Goal: Find specific page/section: Find specific page/section

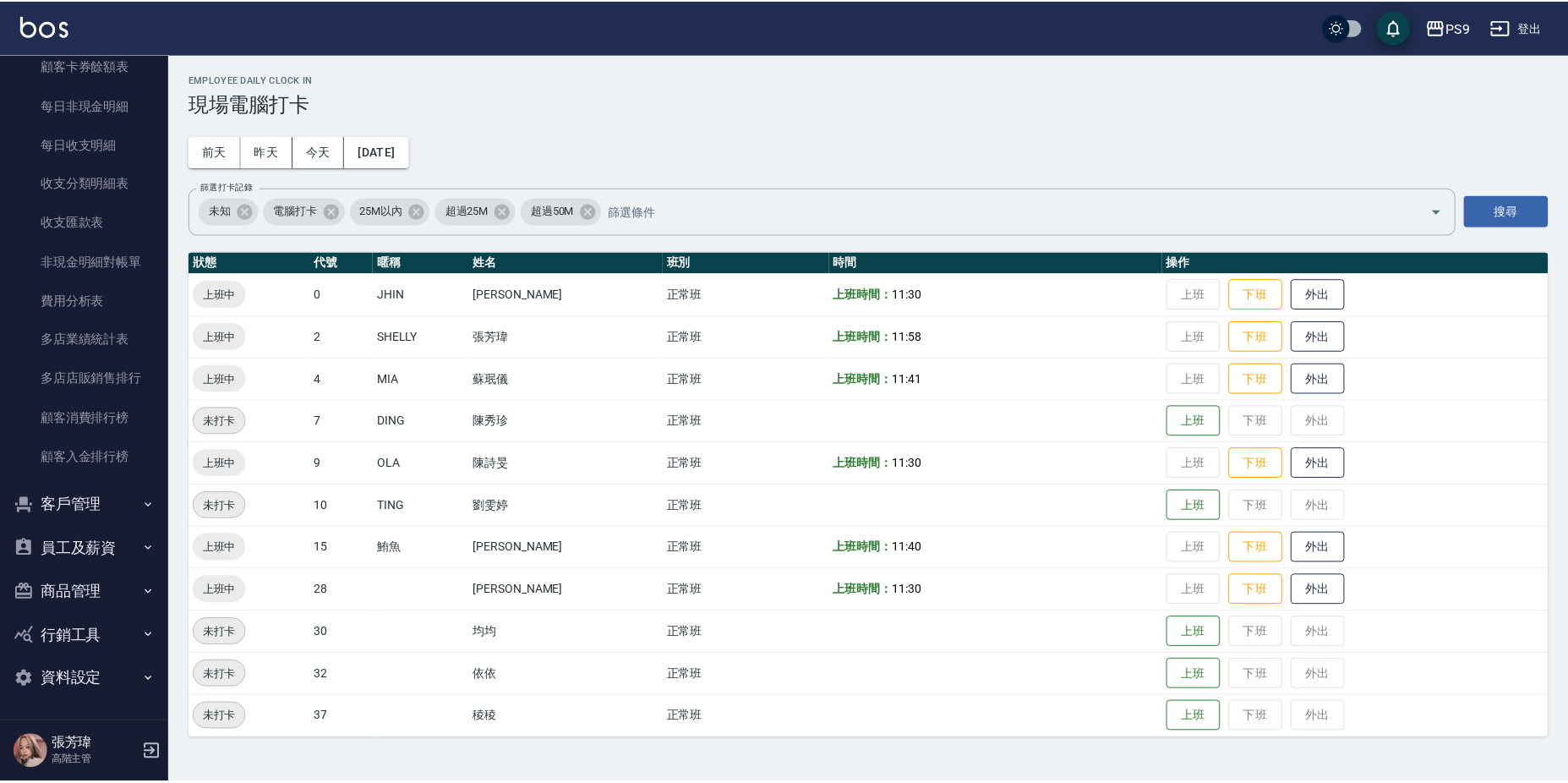
scroll to position [1848, 0]
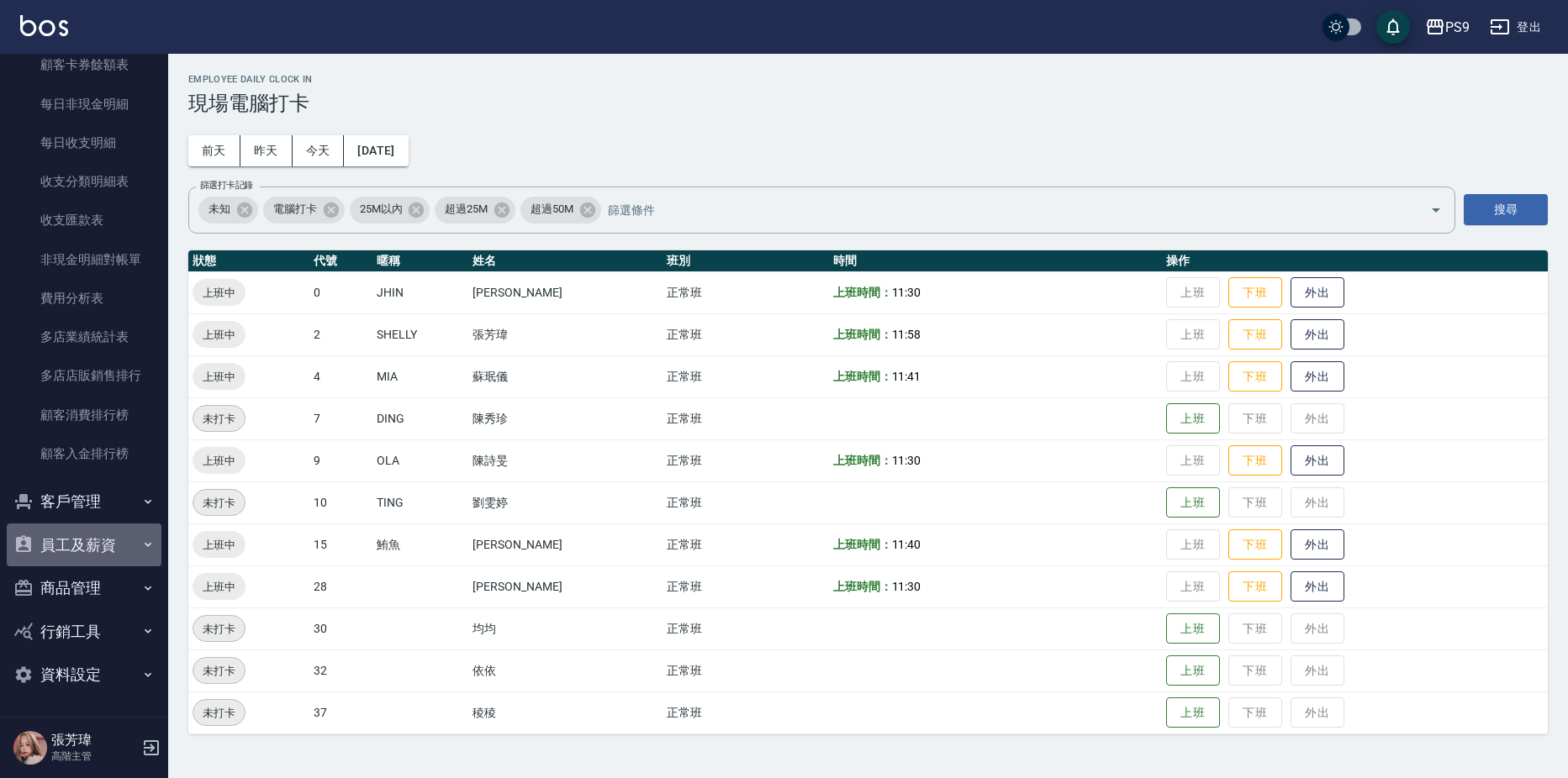
drag, startPoint x: 83, startPoint y: 538, endPoint x: 83, endPoint y: 548, distance: 10.0
click at [83, 538] on button "員工及薪資" at bounding box center [84, 545] width 155 height 44
click at [78, 509] on button "客戶管理" at bounding box center [84, 502] width 155 height 44
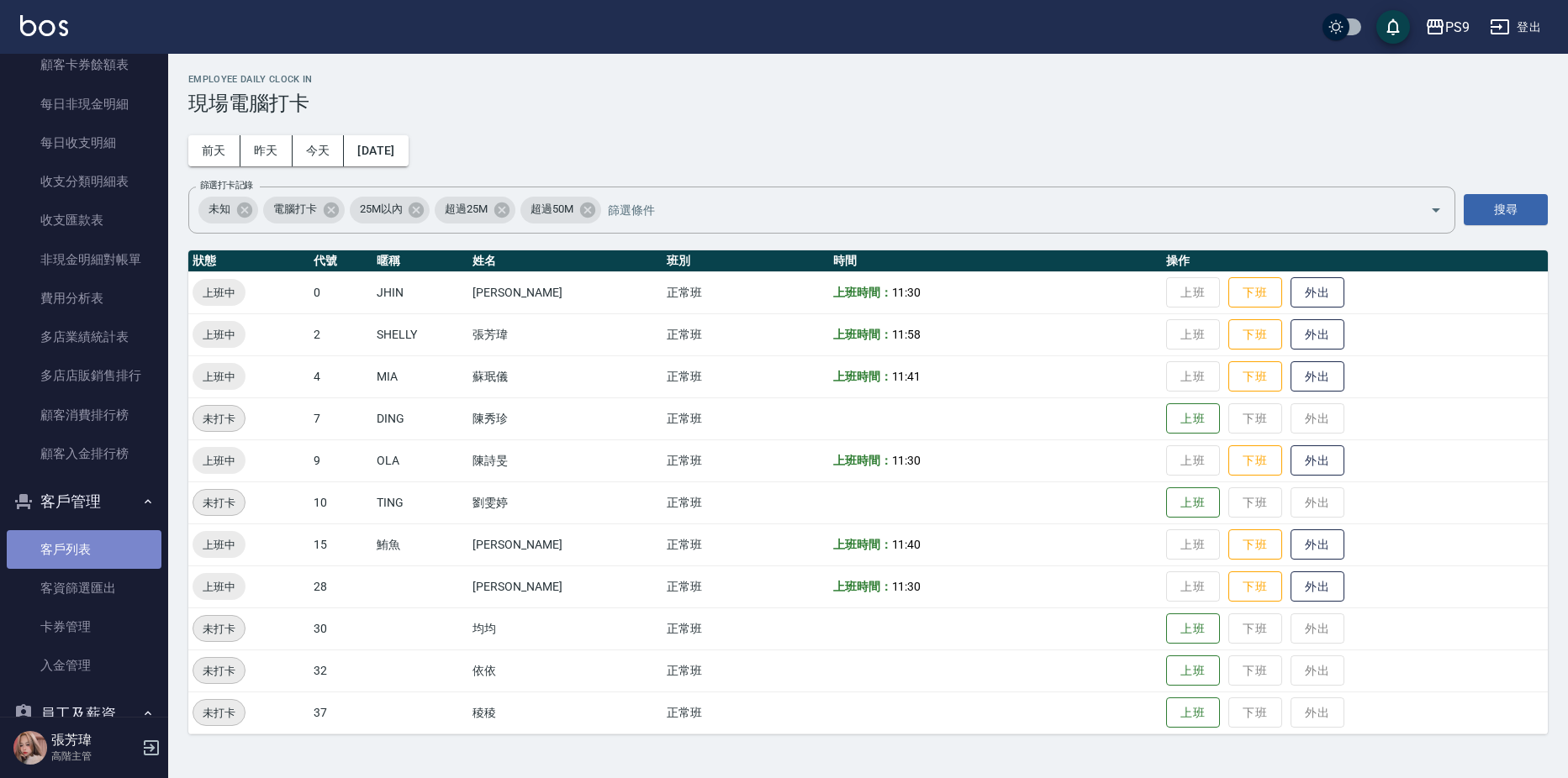
click at [90, 545] on link "客戶列表" at bounding box center [84, 549] width 155 height 39
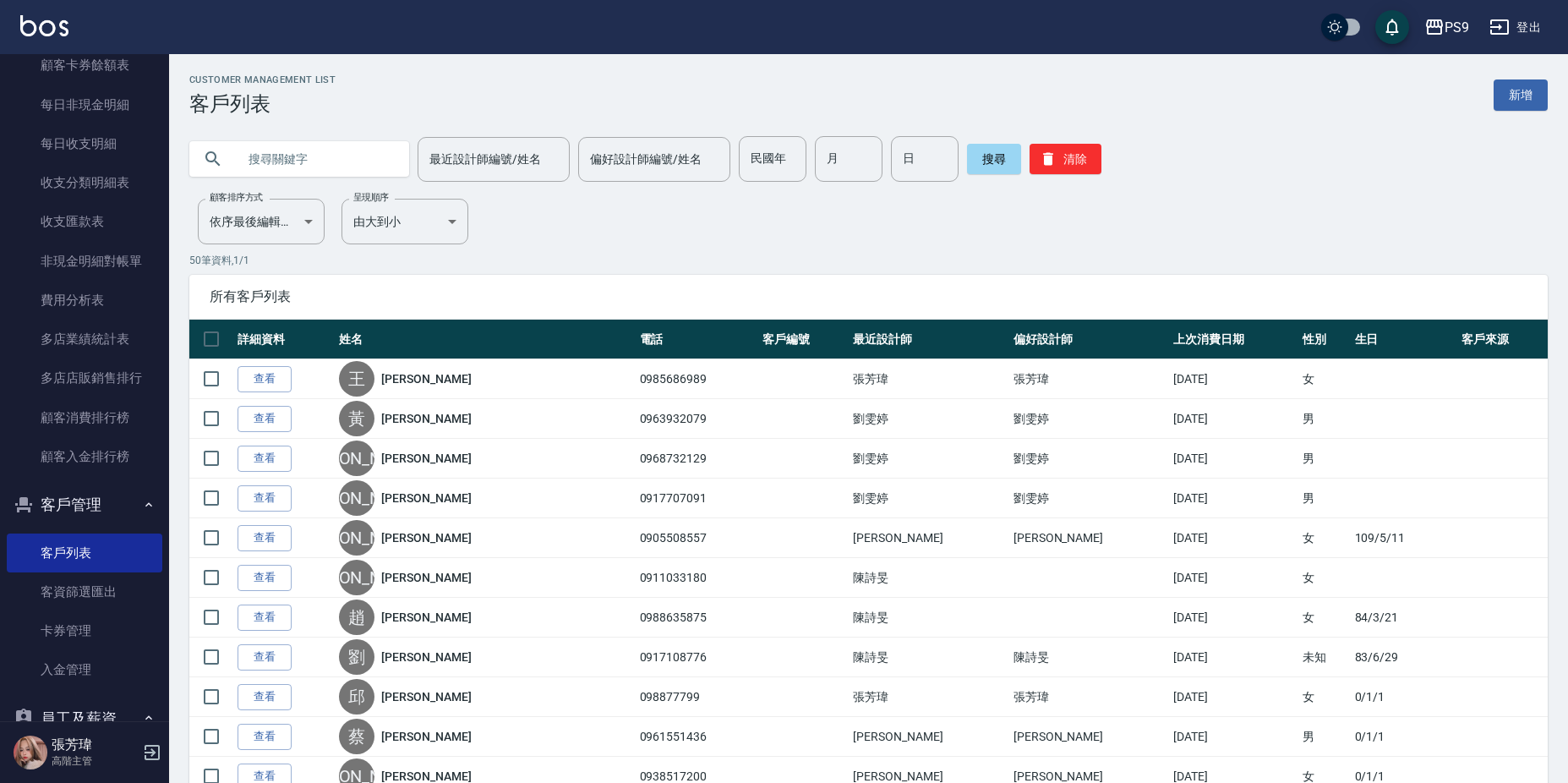
click at [247, 162] on input "text" at bounding box center [315, 159] width 159 height 46
type input "r"
type input "節"
type input "[PERSON_NAME]"
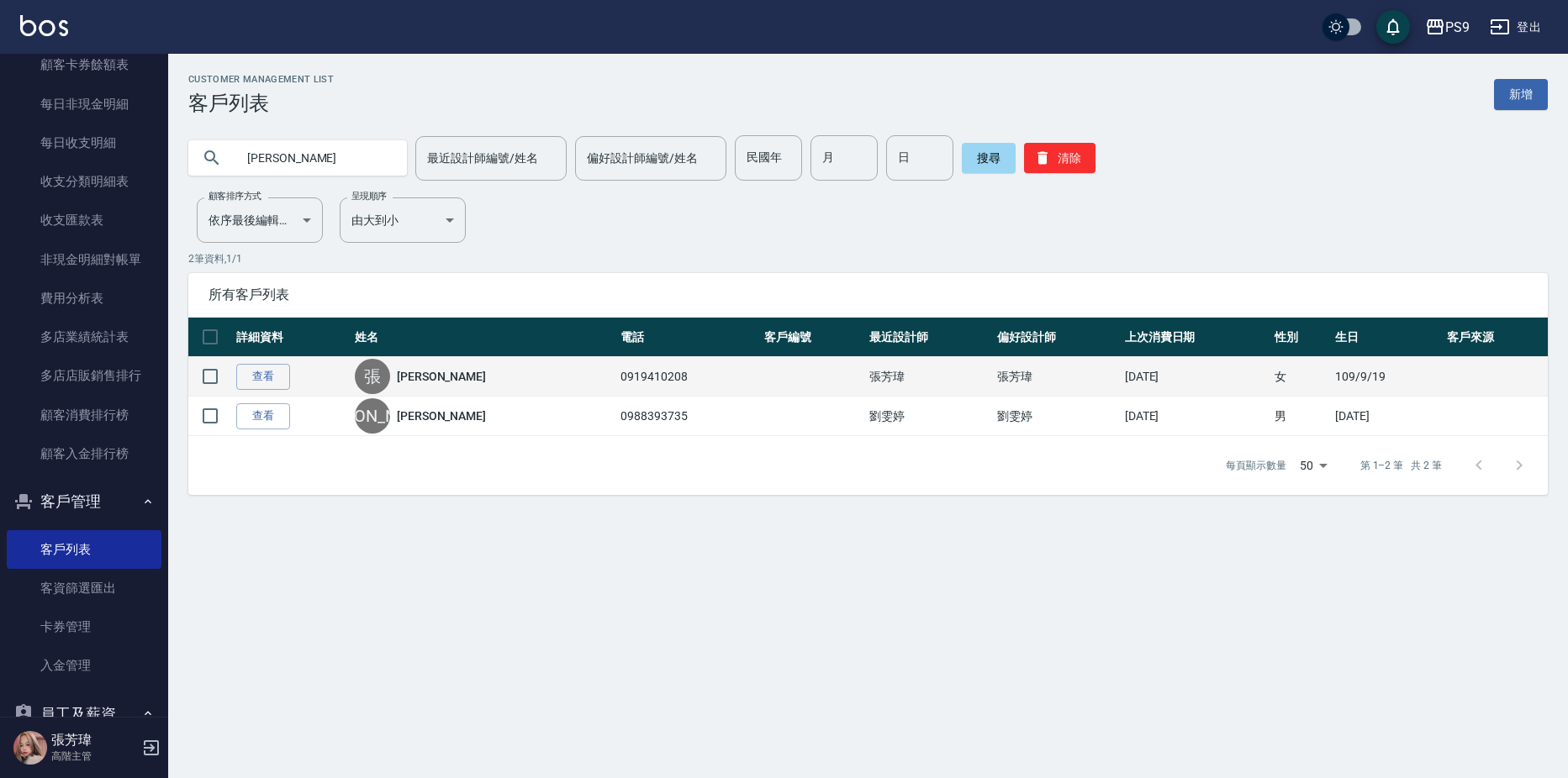
click at [427, 374] on link "[PERSON_NAME]" at bounding box center [441, 376] width 89 height 16
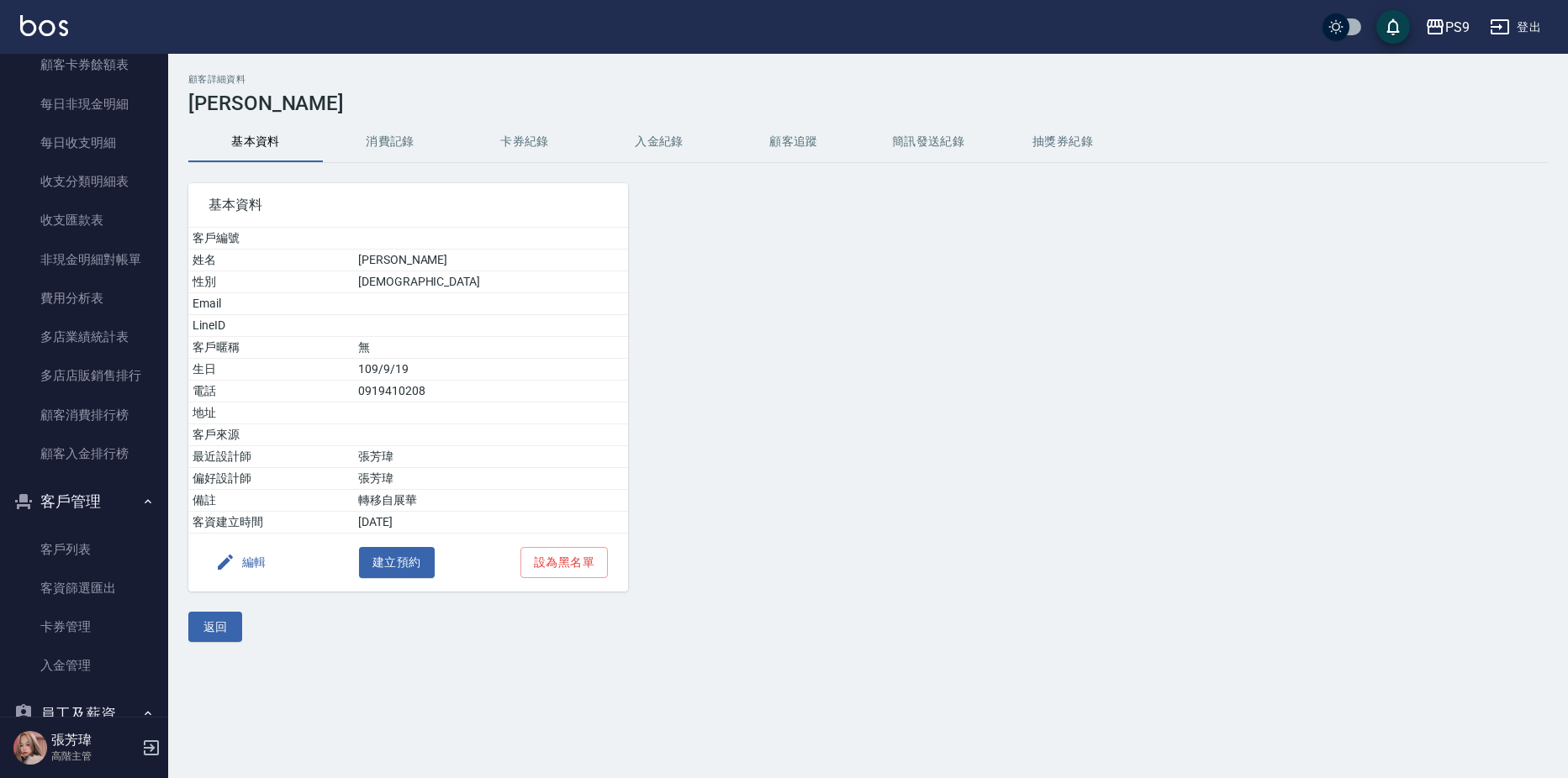
click at [647, 131] on button "入金紀錄" at bounding box center [659, 142] width 135 height 41
